Goal: Information Seeking & Learning: Compare options

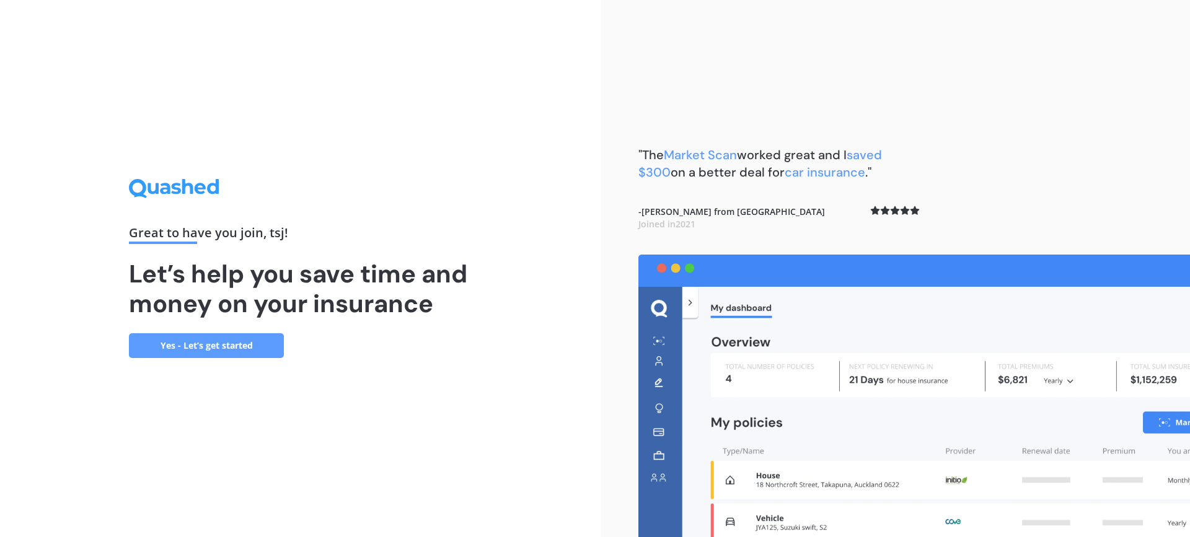
click at [225, 355] on link "Yes - Let’s get started" at bounding box center [206, 345] width 155 height 25
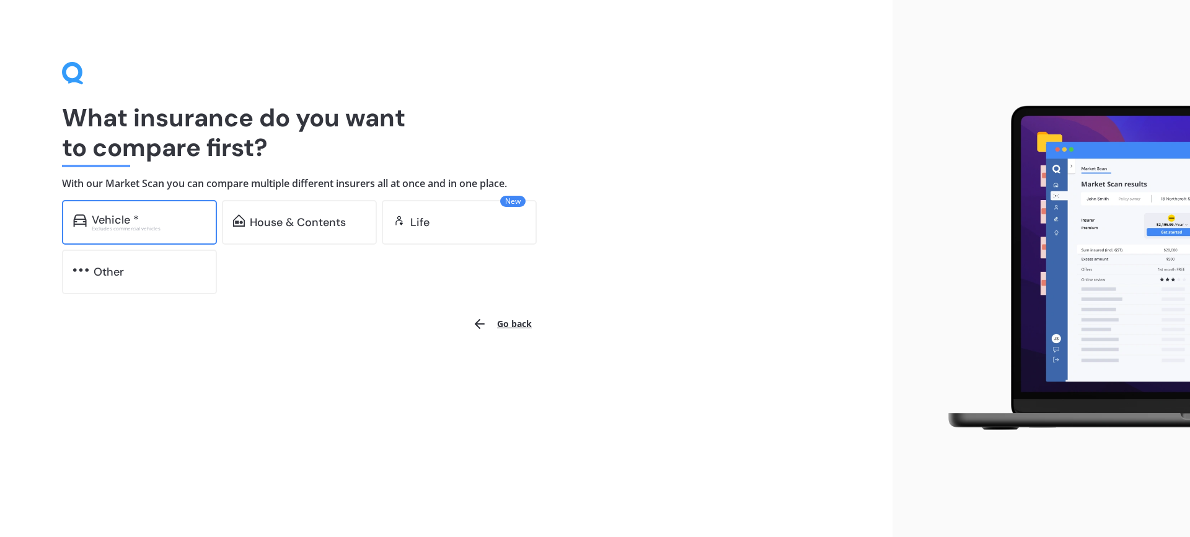
click at [143, 218] on div "Vehicle *" at bounding box center [149, 220] width 114 height 12
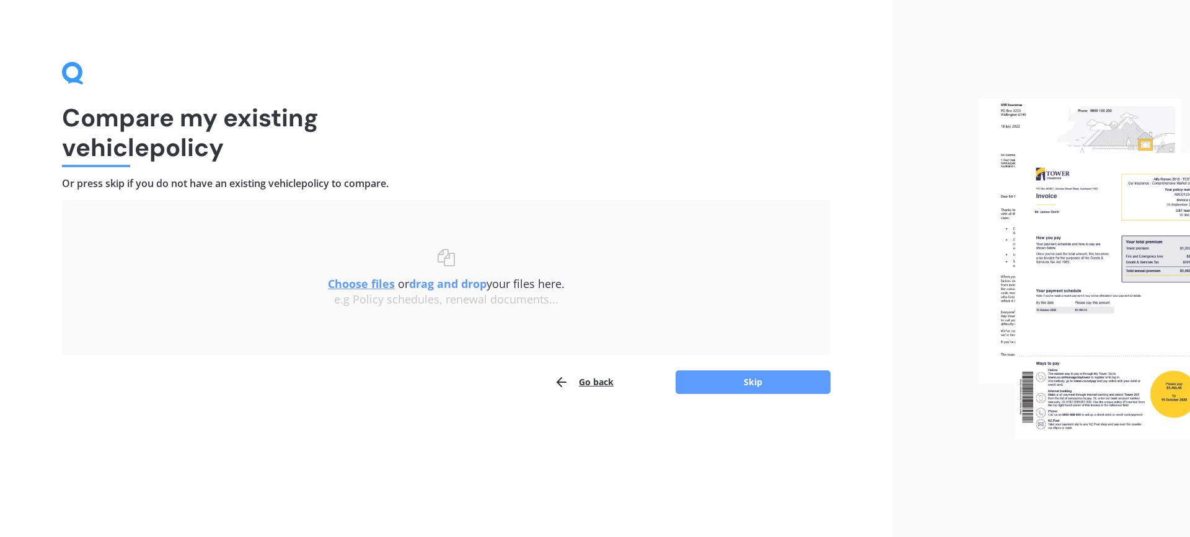
click at [355, 290] on u "Choose files" at bounding box center [361, 283] width 67 height 15
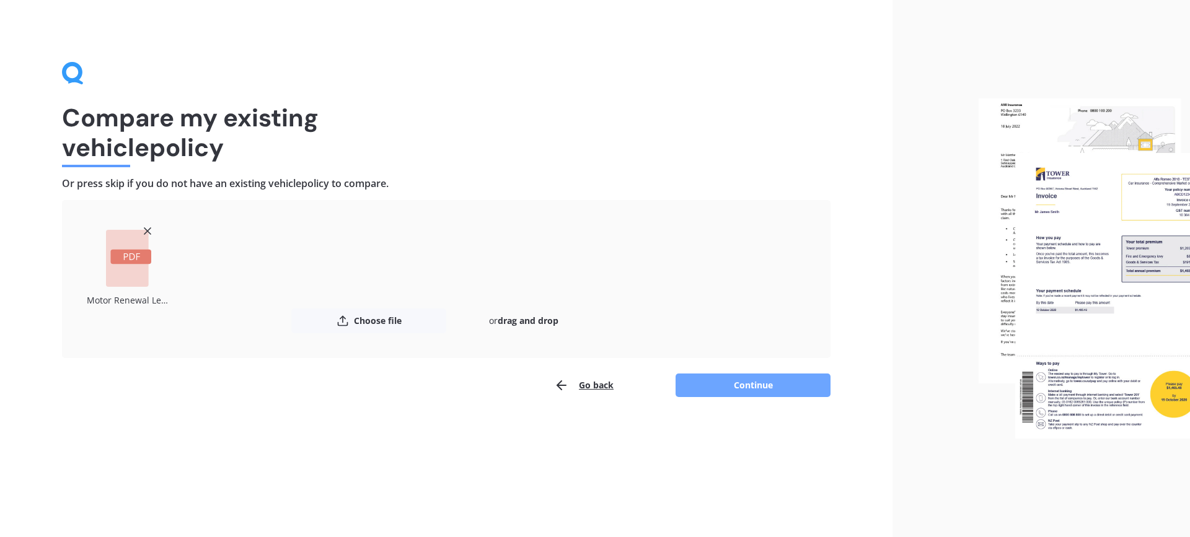
click at [753, 387] on button "Continue" at bounding box center [753, 386] width 155 height 24
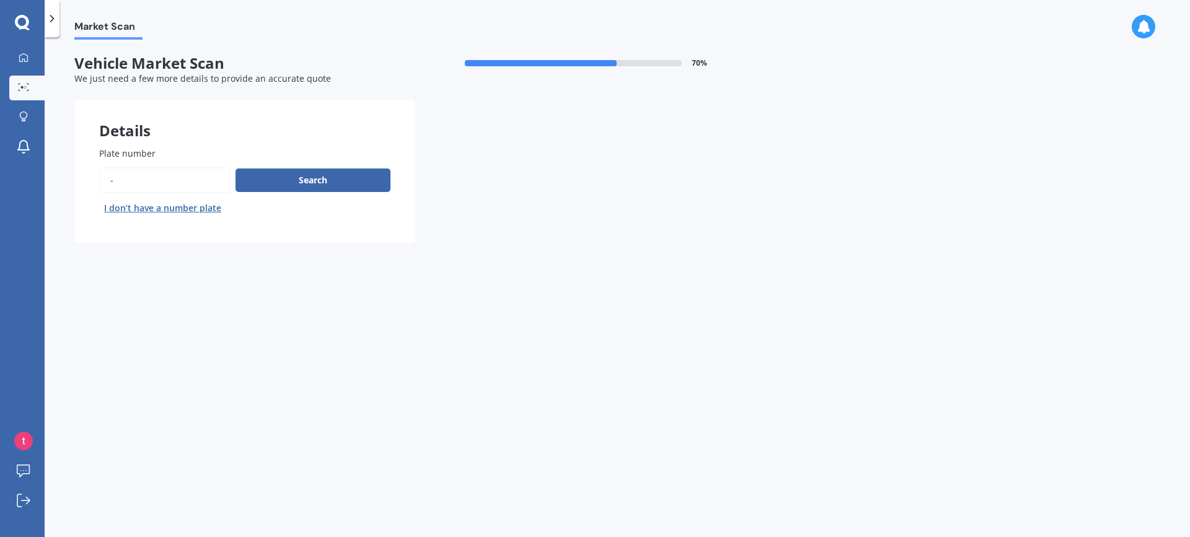
click at [149, 151] on span "Plate number" at bounding box center [127, 154] width 56 height 12
click at [149, 167] on input "Plate number" at bounding box center [164, 180] width 131 height 26
type input "qjw843"
click at [292, 180] on button "Search" at bounding box center [313, 181] width 155 height 24
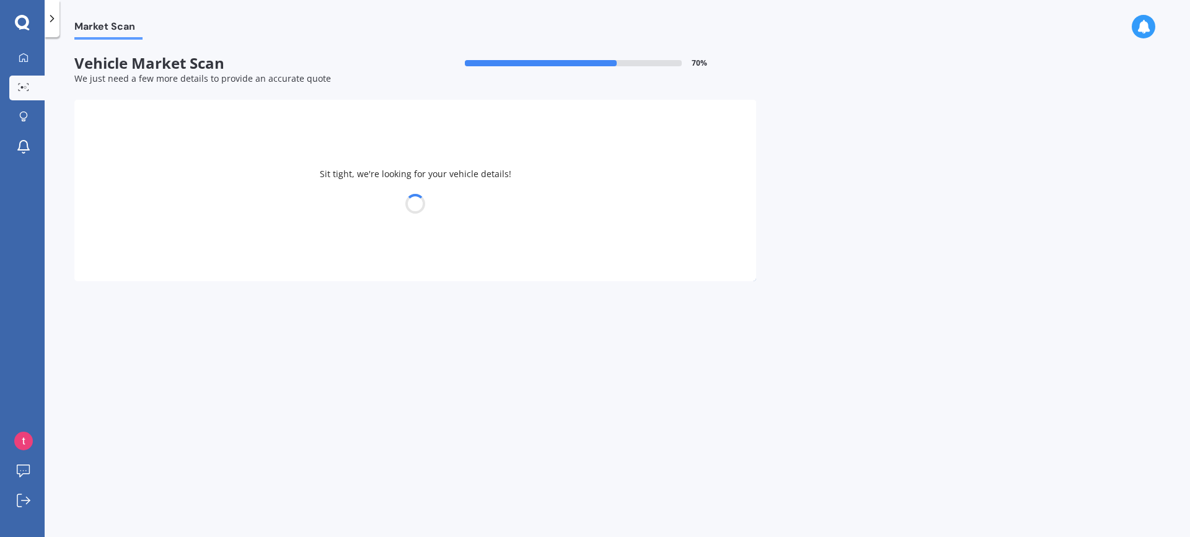
select select "TESLA"
select select "3"
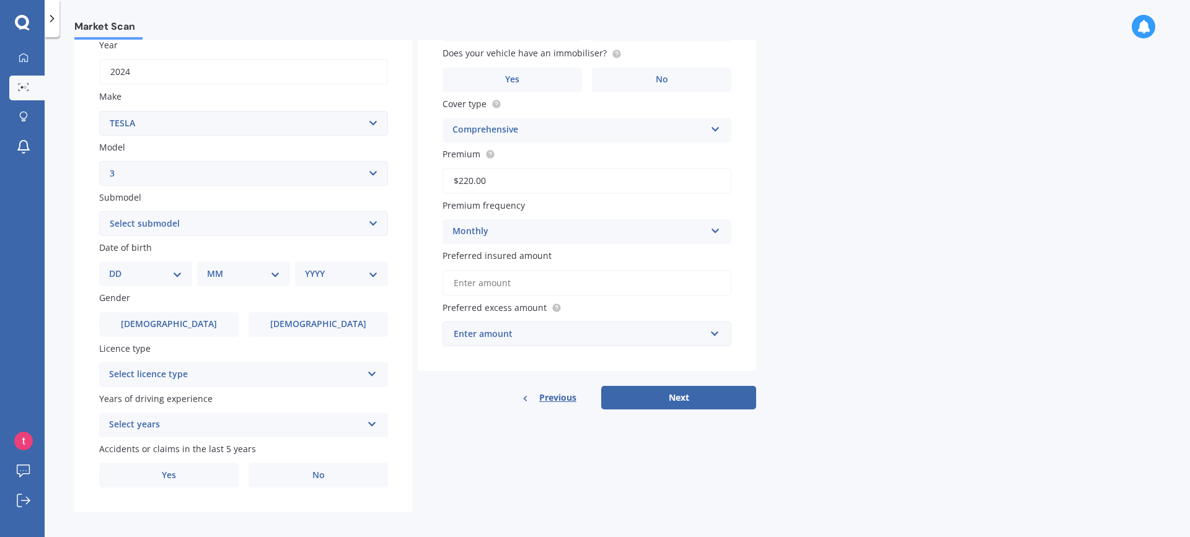
scroll to position [185, 0]
click at [161, 268] on select "DD 01 02 03 04 05 06 07 08 09 10 11 12 13 14 15 16 17 18 19 20 21 22 23 24 25 2…" at bounding box center [145, 274] width 73 height 14
click at [163, 267] on select "DD 01 02 03 04 05 06 07 08 09 10 11 12 13 14 15 16 17 18 19 20 21 22 23 24 25 2…" at bounding box center [145, 274] width 73 height 14
select select "29"
click at [119, 267] on select "DD 01 02 03 04 05 06 07 08 09 10 11 12 13 14 15 16 17 18 19 20 21 22 23 24 25 2…" at bounding box center [145, 274] width 73 height 14
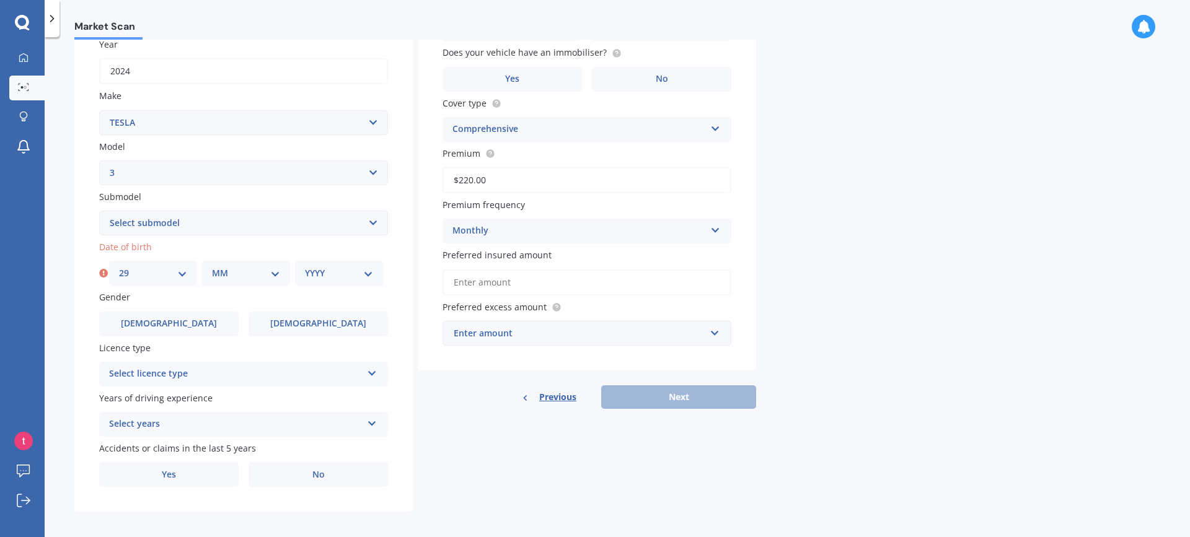
click at [240, 276] on select "MM 01 02 03 04 05 06 07 08 09 10 11 12" at bounding box center [246, 274] width 68 height 14
select select "06"
click at [212, 267] on select "MM 01 02 03 04 05 06 07 08 09 10 11 12" at bounding box center [246, 274] width 68 height 14
click at [369, 270] on select "YYYY 2025 2024 2023 2022 2021 2020 2019 2018 2017 2016 2015 2014 2013 2012 2011…" at bounding box center [339, 274] width 68 height 14
select select "1979"
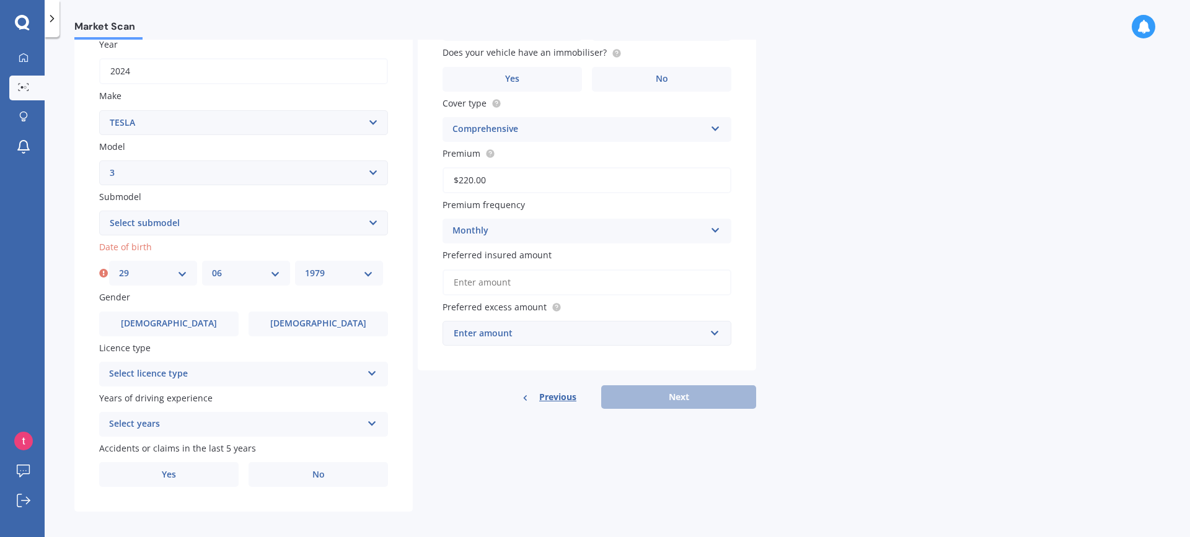
click at [305, 267] on select "YYYY 2025 2024 2023 2022 2021 2020 2019 2018 2017 2016 2015 2014 2013 2012 2011…" at bounding box center [339, 274] width 68 height 14
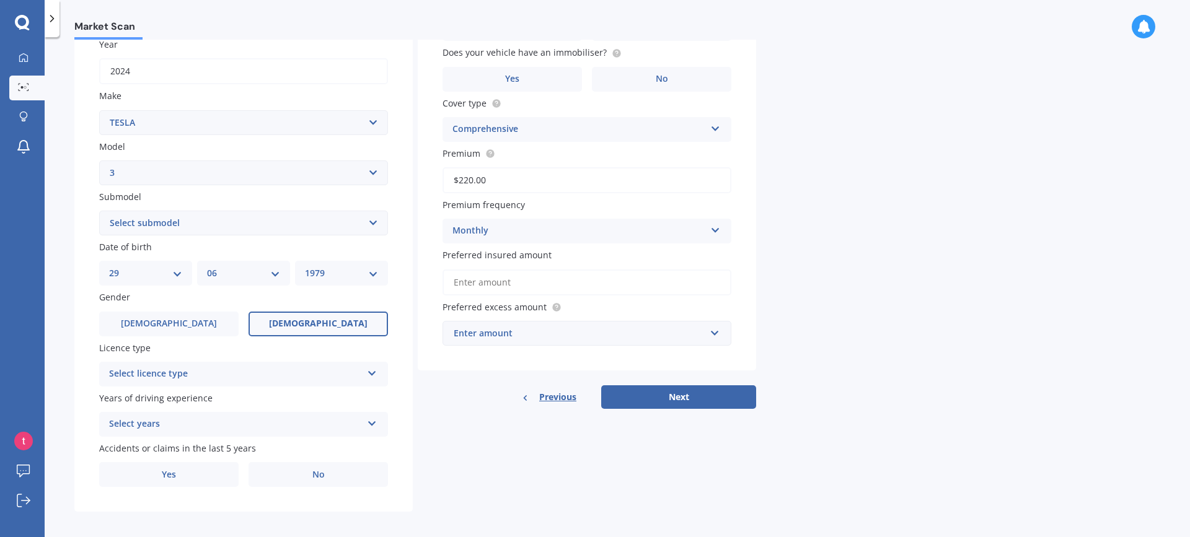
click at [327, 324] on span "[DEMOGRAPHIC_DATA]" at bounding box center [318, 324] width 99 height 11
click at [0, 0] on input "[DEMOGRAPHIC_DATA]" at bounding box center [0, 0] width 0 height 0
click at [366, 374] on div "Select licence type NZ Full NZ Restricted NZ Learners [GEOGRAPHIC_DATA] [GEOGRA…" at bounding box center [243, 374] width 289 height 25
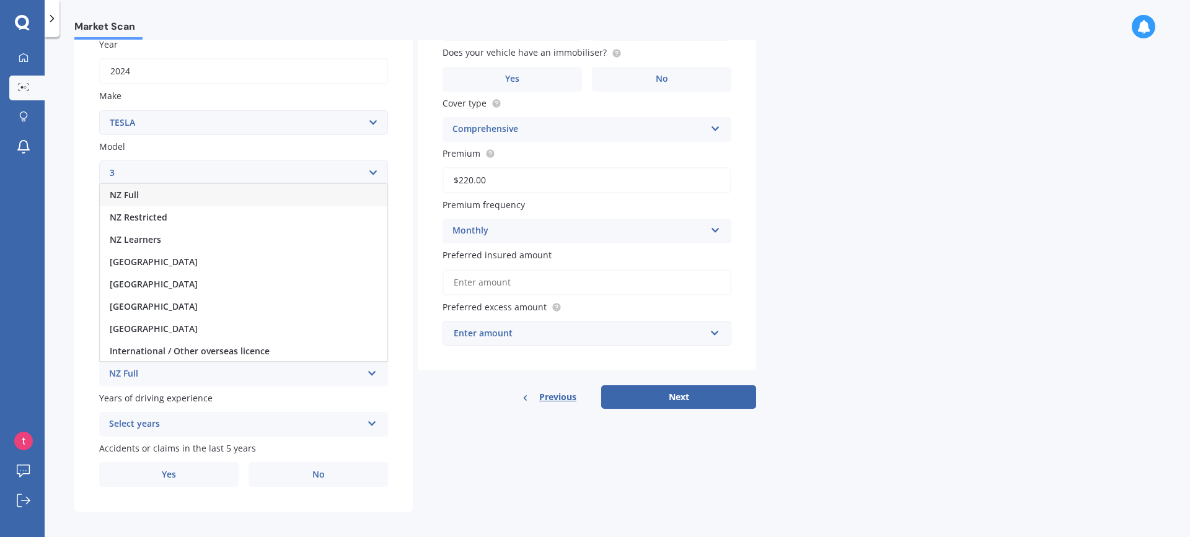
click at [179, 190] on div "NZ Full" at bounding box center [244, 195] width 288 height 22
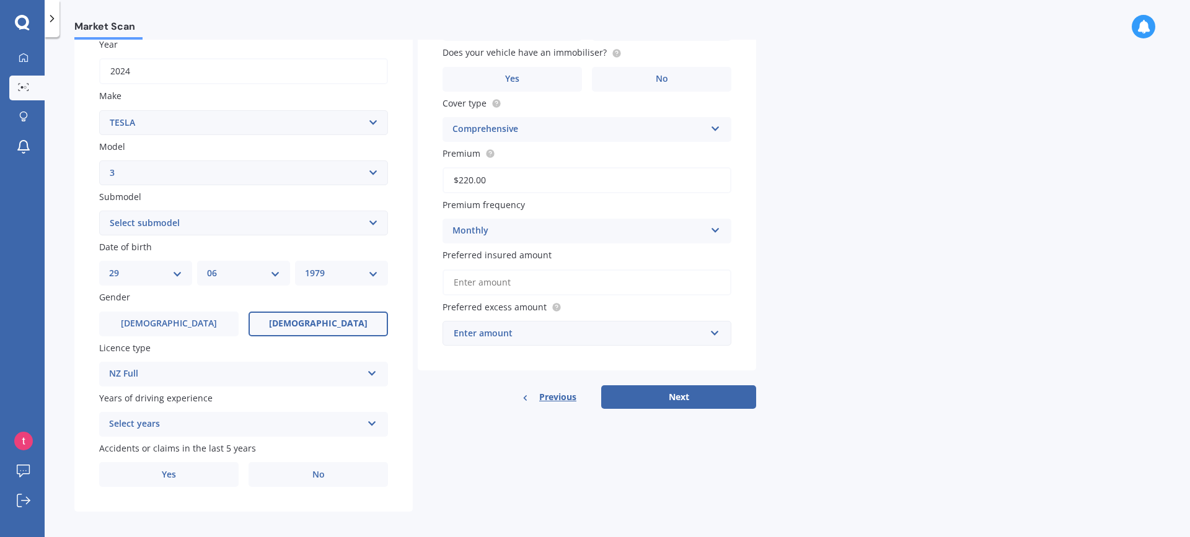
click at [368, 418] on icon at bounding box center [372, 421] width 11 height 9
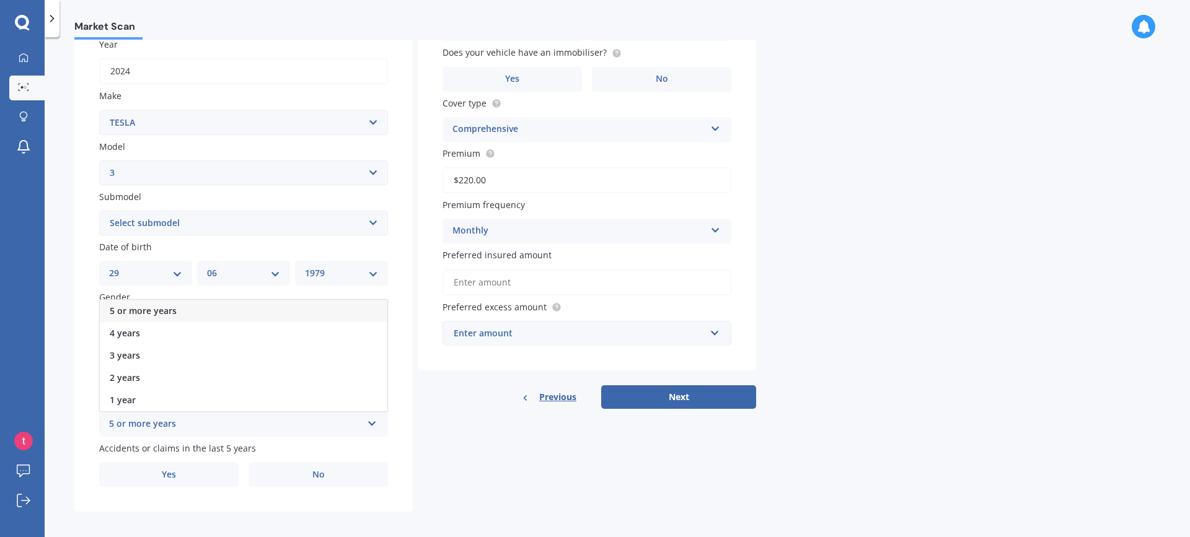
click at [167, 304] on div "5 or more years" at bounding box center [244, 311] width 288 height 22
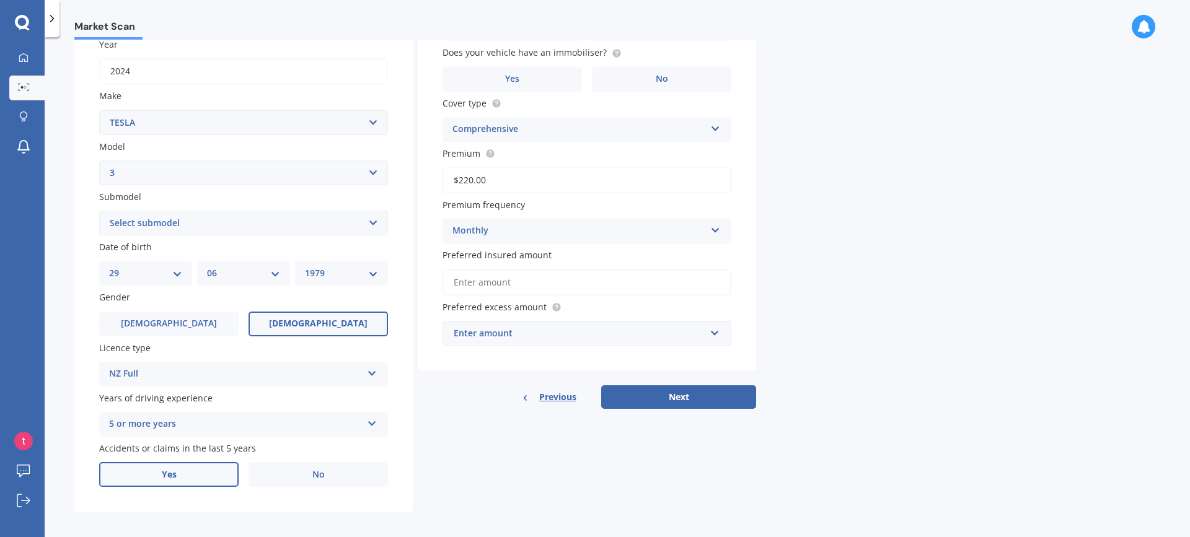
click at [200, 482] on label "Yes" at bounding box center [168, 474] width 139 height 25
click at [0, 0] on input "Yes" at bounding box center [0, 0] width 0 height 0
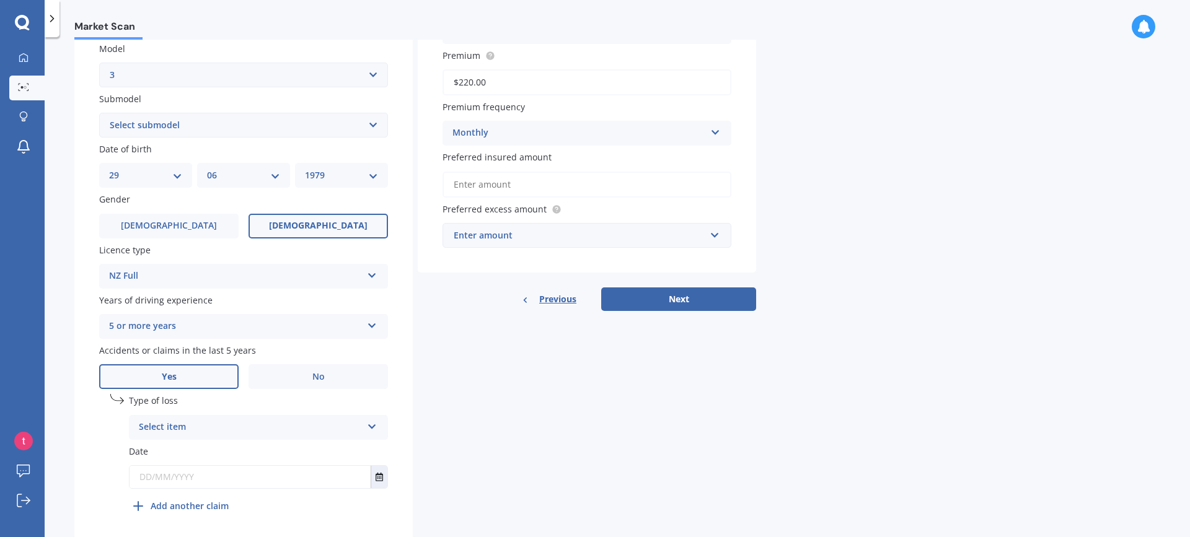
scroll to position [327, 0]
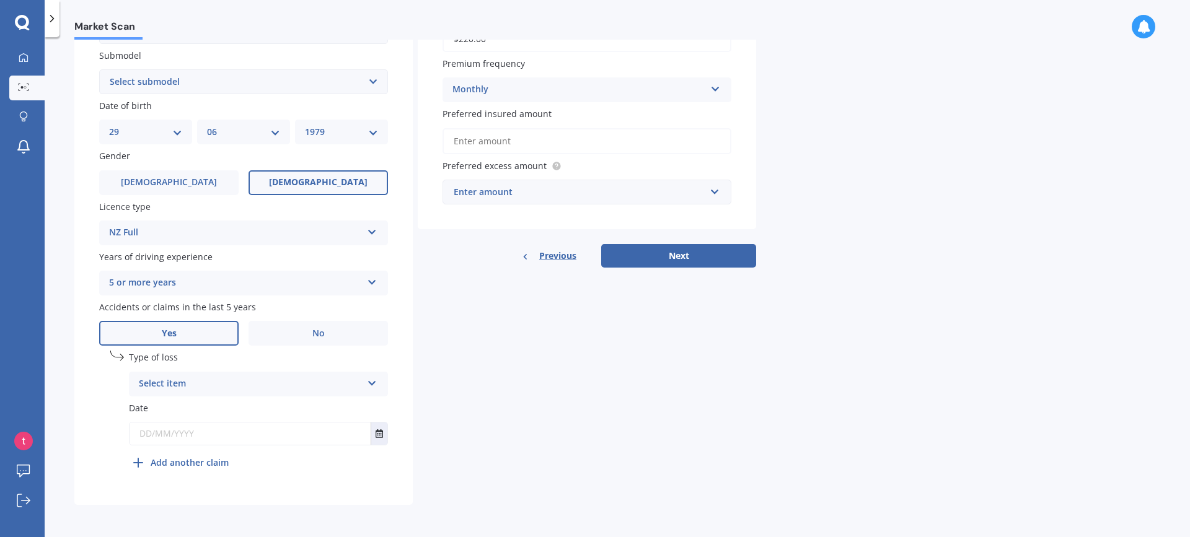
click at [373, 382] on icon at bounding box center [372, 381] width 11 height 9
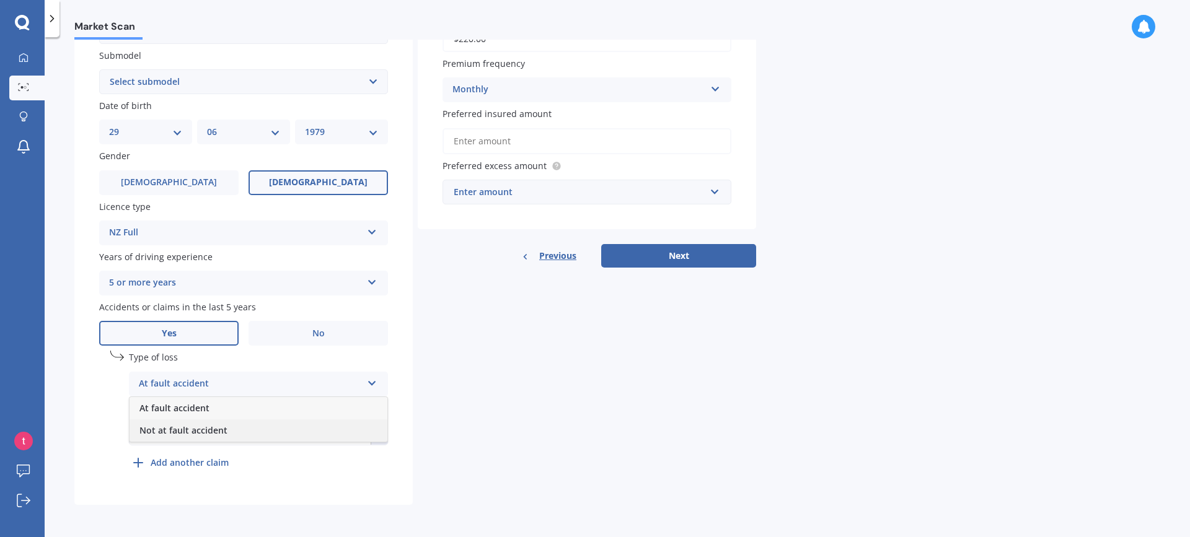
click at [258, 430] on div "Not at fault accident" at bounding box center [259, 431] width 258 height 22
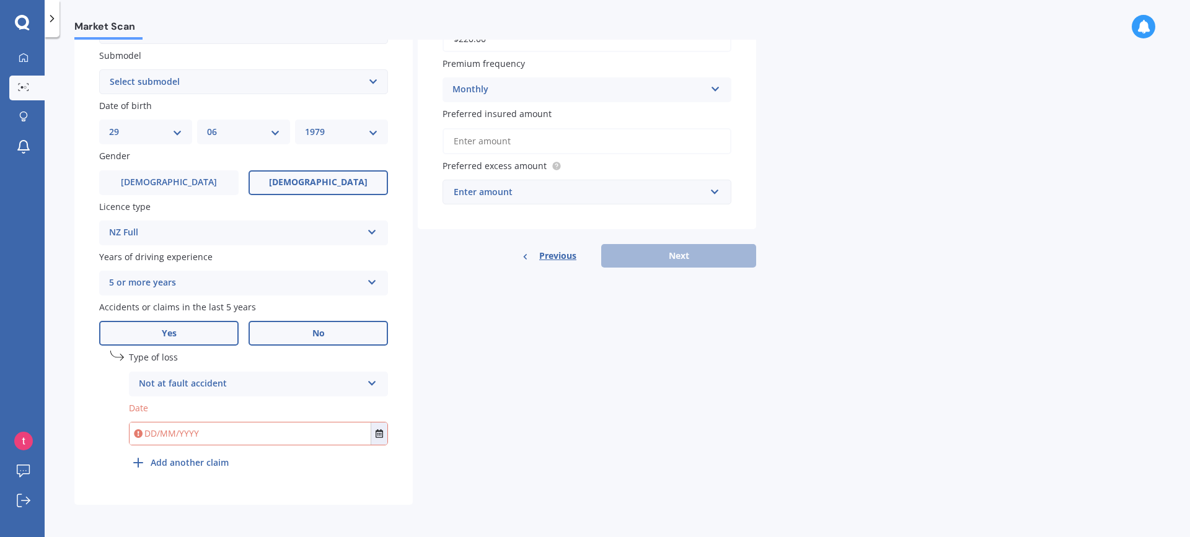
click at [304, 334] on label "No" at bounding box center [318, 333] width 139 height 25
click at [0, 0] on input "No" at bounding box center [0, 0] width 0 height 0
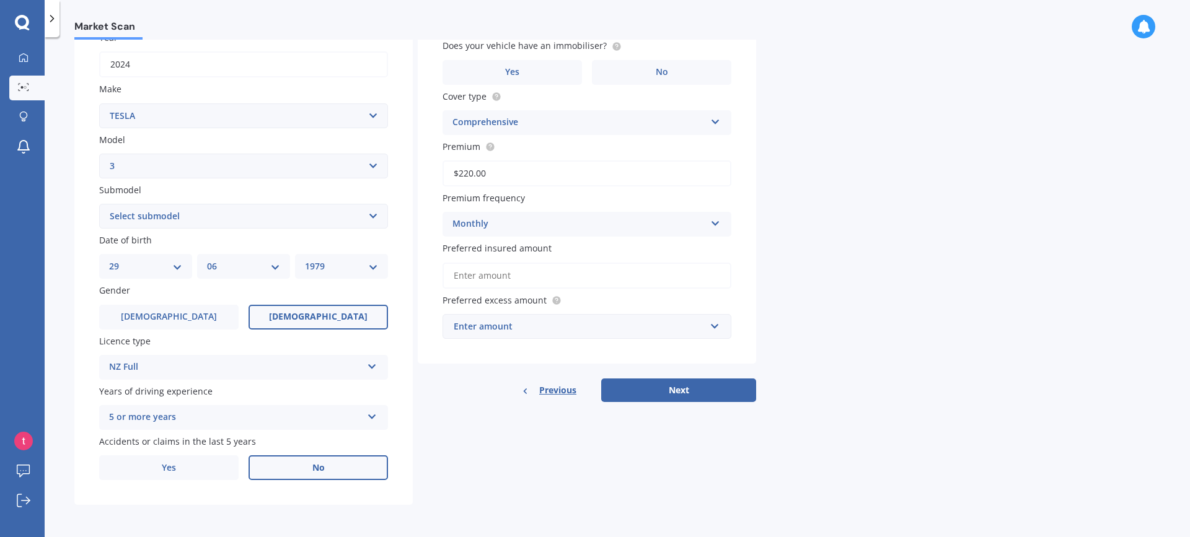
scroll to position [192, 0]
click at [536, 61] on label "Yes" at bounding box center [512, 72] width 139 height 25
click at [0, 0] on input "Yes" at bounding box center [0, 0] width 0 height 0
click at [687, 392] on button "Next" at bounding box center [678, 391] width 155 height 24
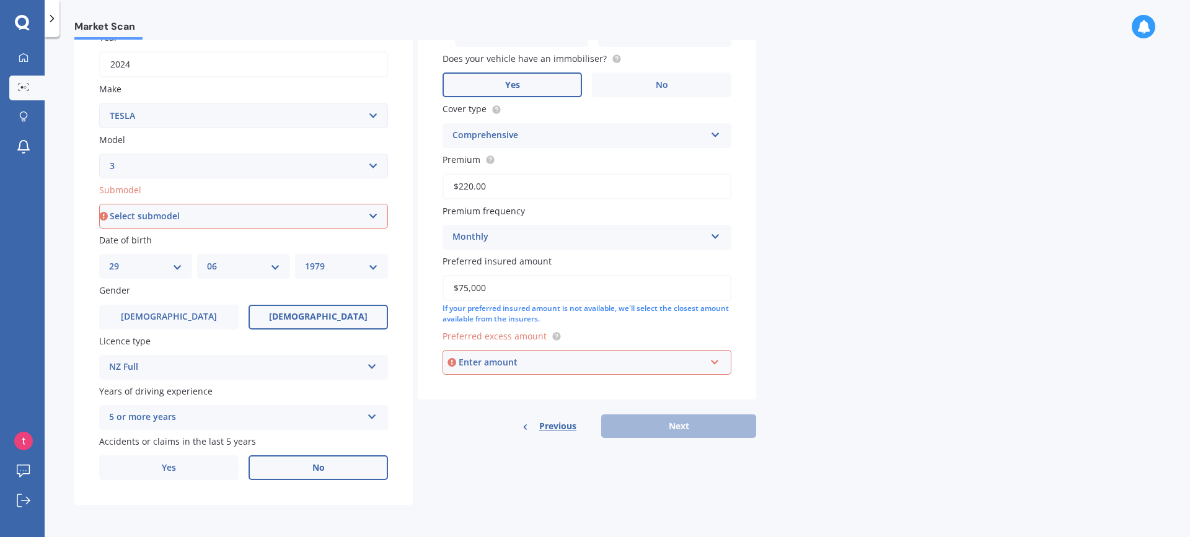
type input "$75,000"
click at [682, 366] on div "Enter amount" at bounding box center [582, 363] width 247 height 14
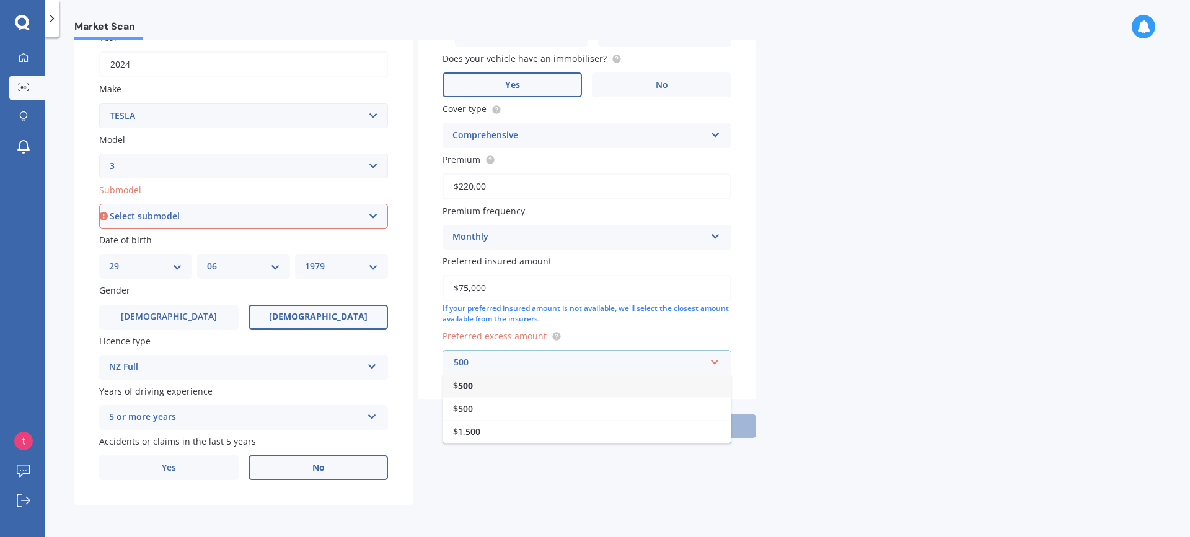
type input "500"
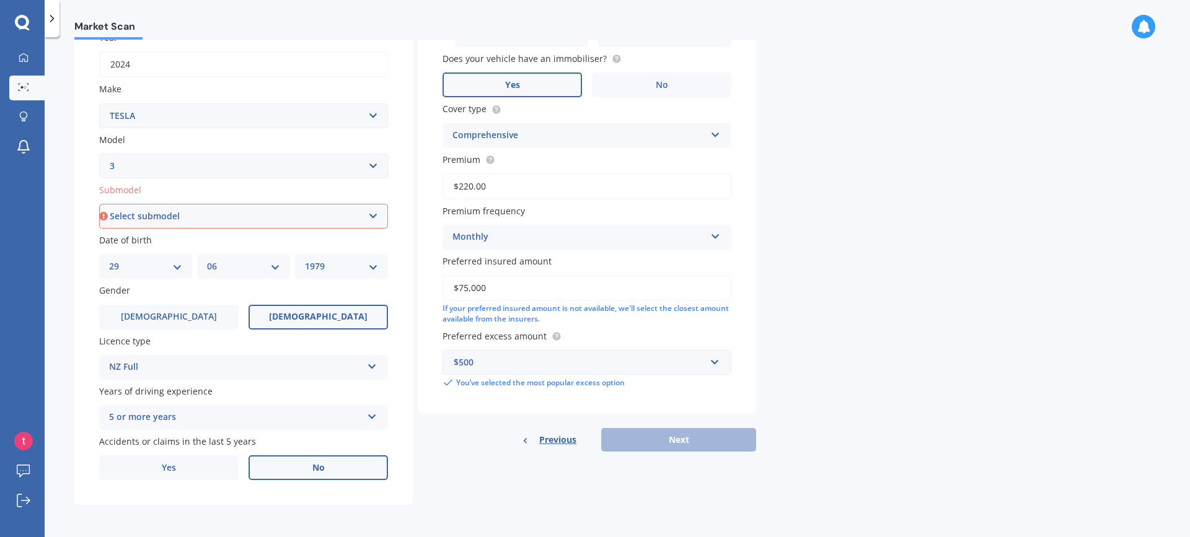
click at [959, 374] on div "Market Scan Vehicle Market Scan 70 % We just need a few more details to provide…" at bounding box center [617, 290] width 1145 height 500
click at [834, 449] on div "Market Scan Vehicle Market Scan 70 % We just need a few more details to provide…" at bounding box center [617, 290] width 1145 height 500
click at [684, 442] on div "Previous Next" at bounding box center [587, 440] width 338 height 24
click at [340, 211] on select "Select submodel EV" at bounding box center [243, 216] width 289 height 25
select select "EV"
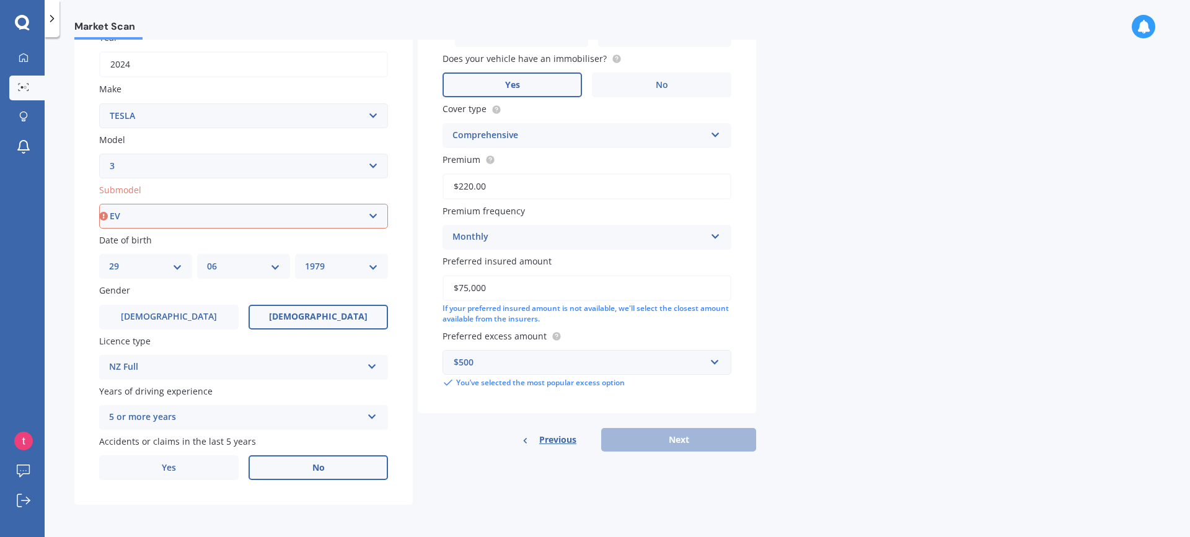
click at [99, 204] on select "Select submodel EV" at bounding box center [243, 216] width 289 height 25
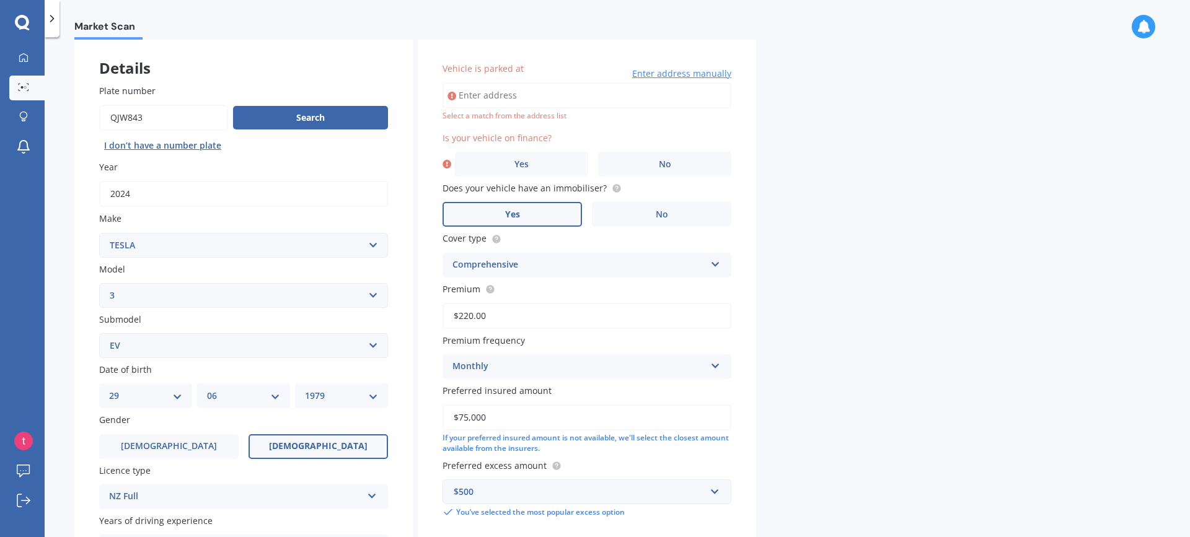
scroll to position [0, 0]
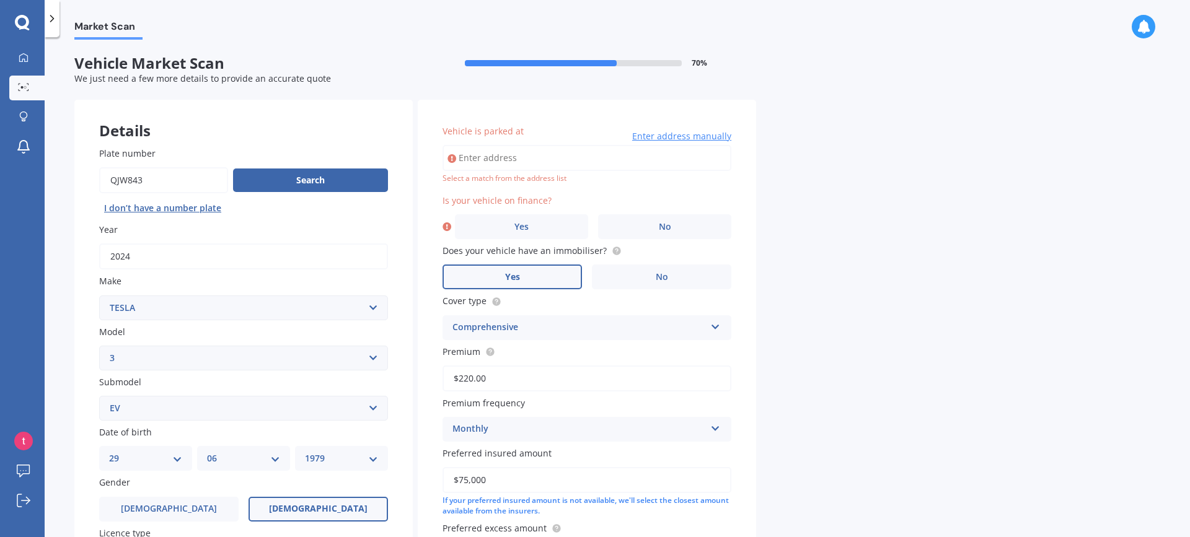
click at [558, 165] on input "Vehicle is parked at" at bounding box center [587, 158] width 289 height 26
type input "[STREET_ADDRESS][PERSON_NAME]"
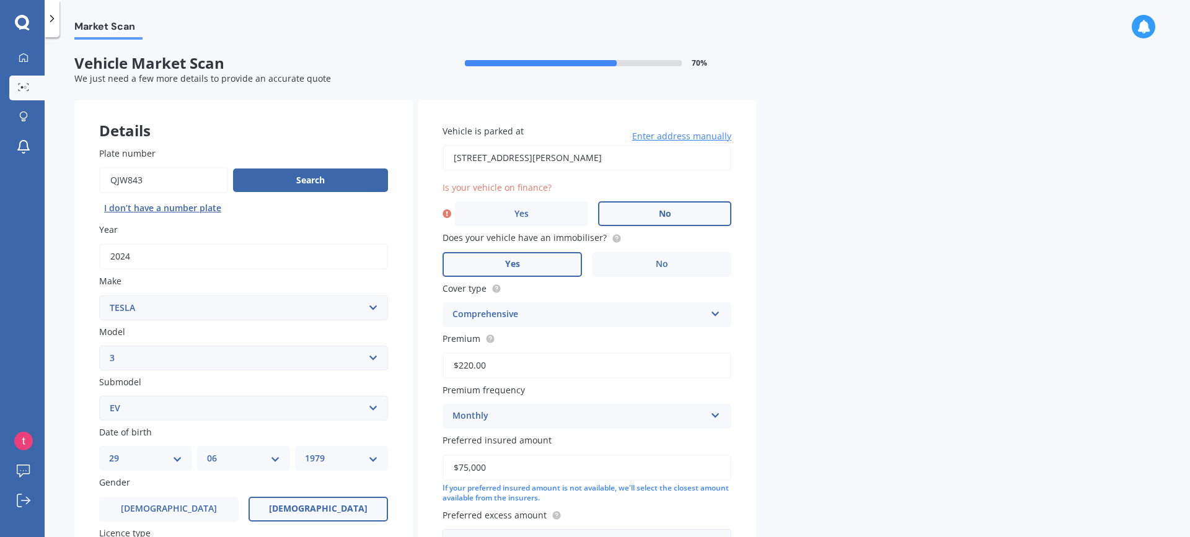
click at [661, 209] on span "No" at bounding box center [665, 214] width 12 height 11
click at [0, 0] on input "No" at bounding box center [0, 0] width 0 height 0
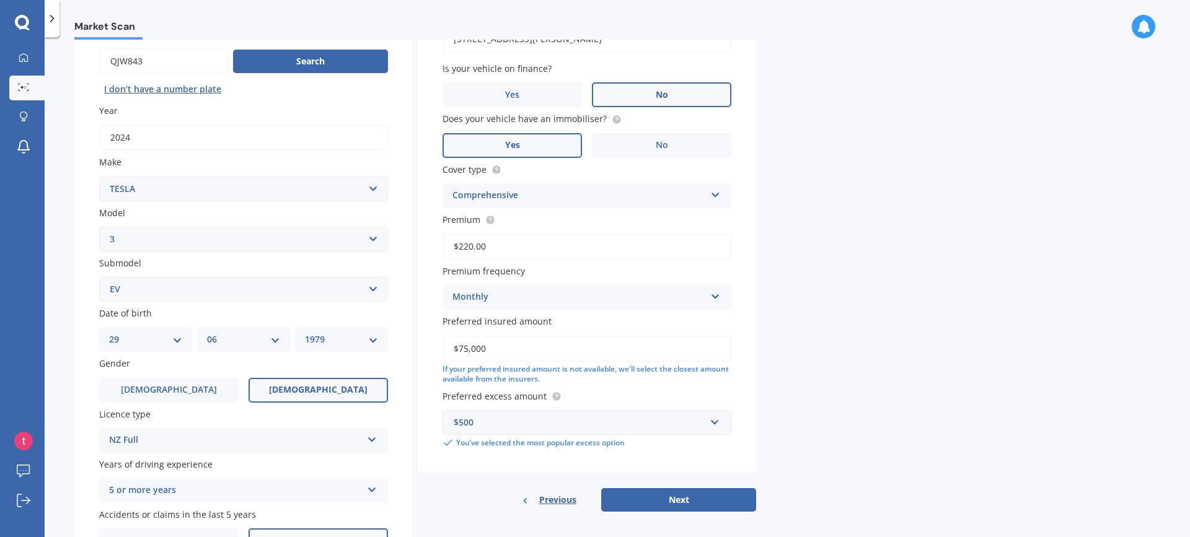
scroll to position [192, 0]
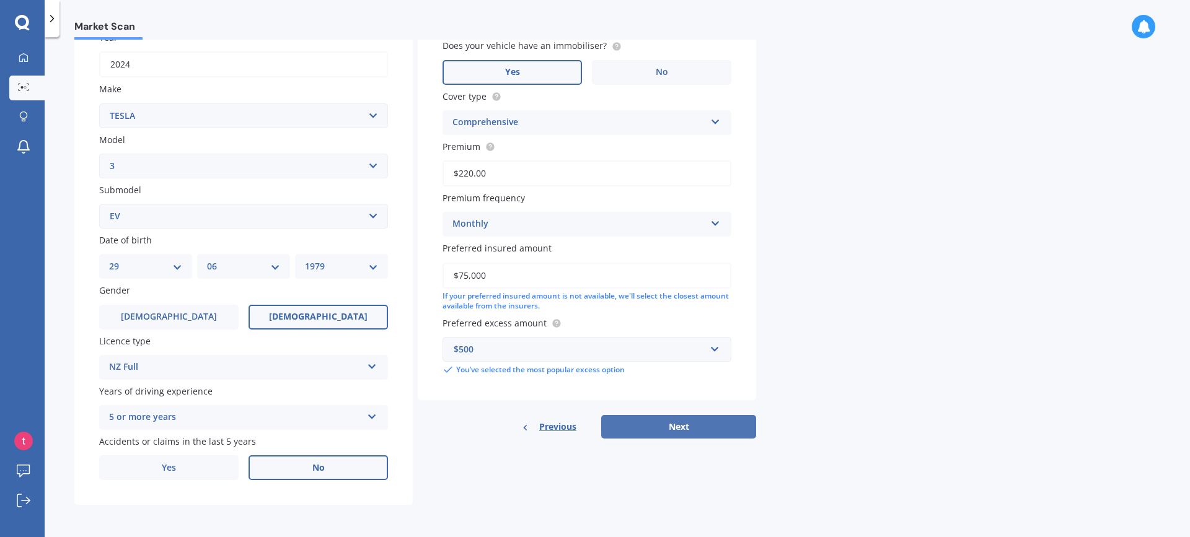
click at [666, 426] on button "Next" at bounding box center [678, 427] width 155 height 24
select select "29"
select select "06"
select select "1979"
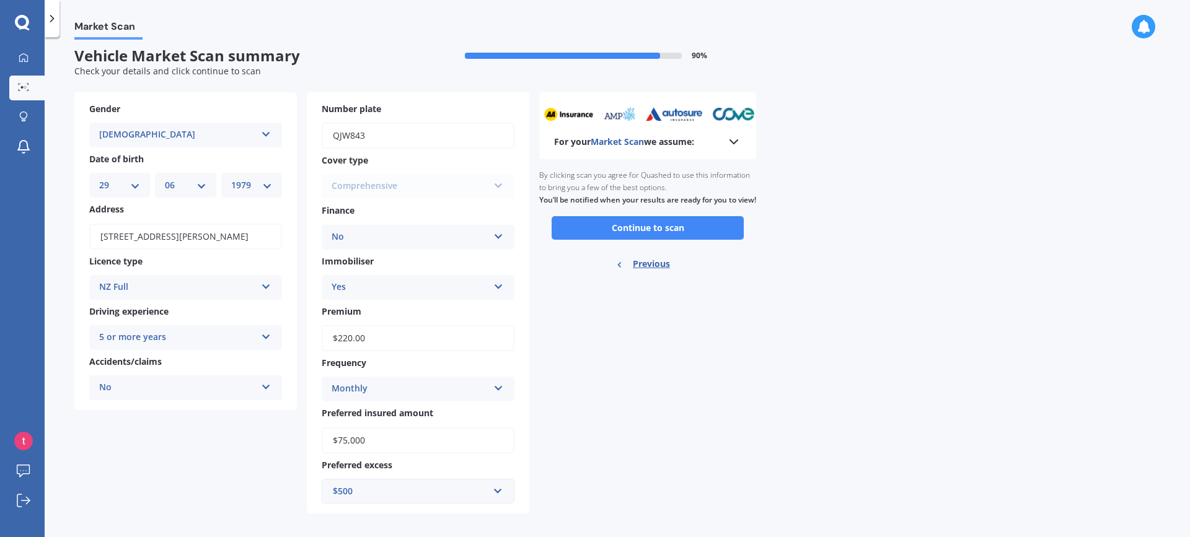
scroll to position [16, 0]
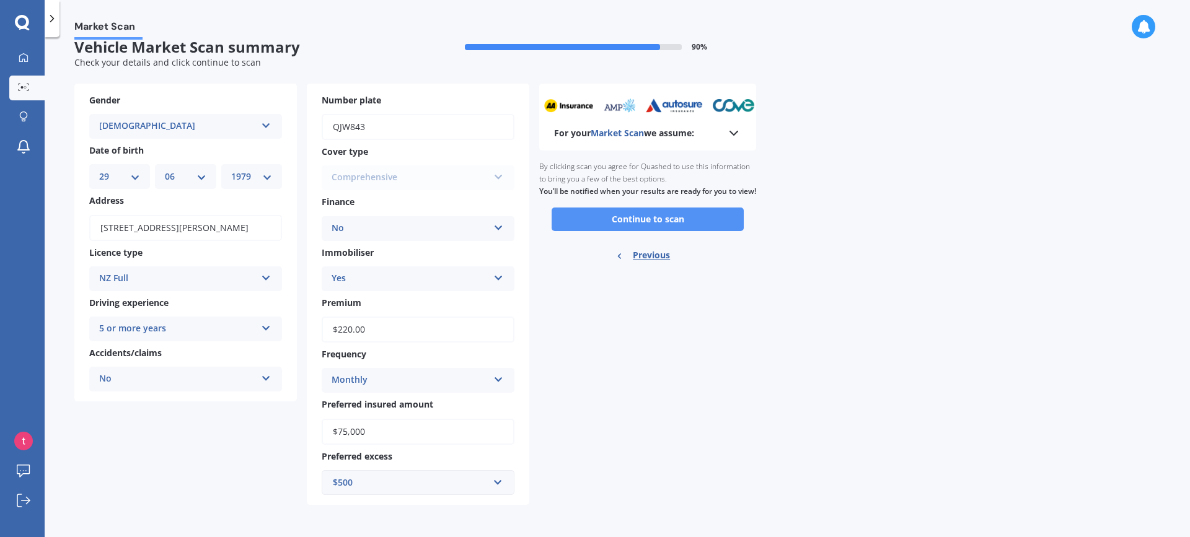
click at [651, 231] on button "Continue to scan" at bounding box center [648, 220] width 192 height 24
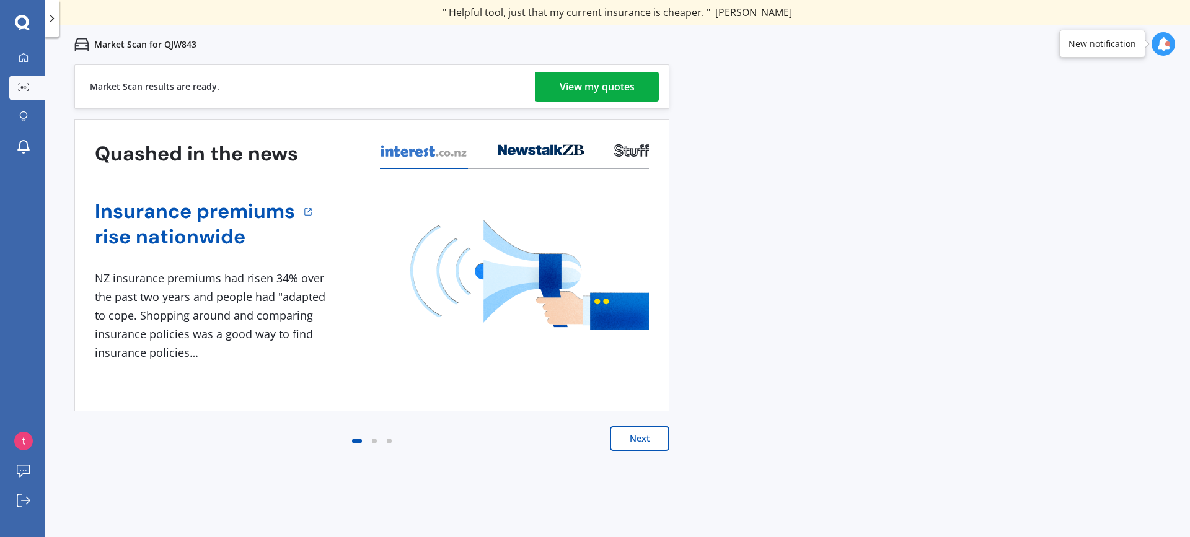
click at [572, 100] on div "Market Scan results are ready. View my quotes" at bounding box center [371, 86] width 595 height 45
click at [577, 89] on div "View my quotes" at bounding box center [597, 87] width 75 height 30
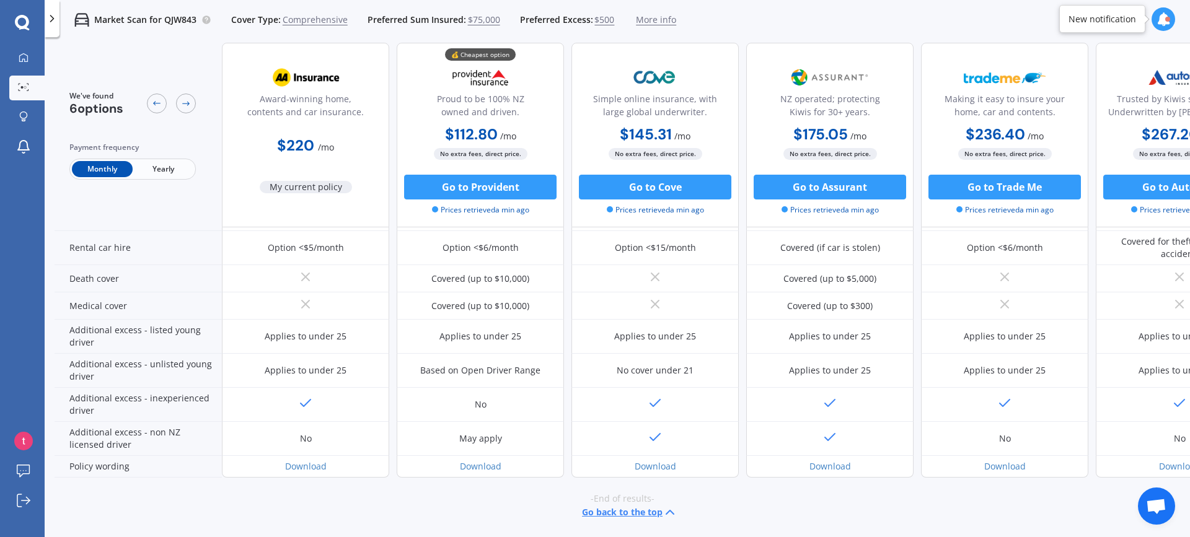
scroll to position [541, 0]
